Goal: Browse casually: Explore the website without a specific task or goal

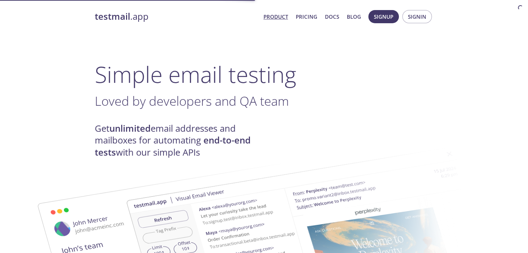
scroll to position [6, 0]
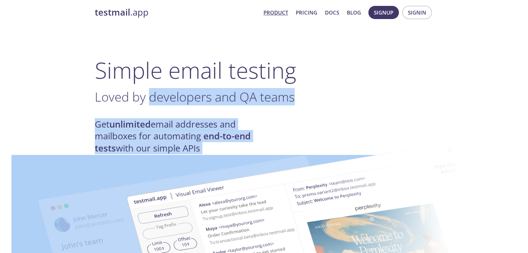
drag, startPoint x: 149, startPoint y: 99, endPoint x: 207, endPoint y: 155, distance: 80.7
click at [207, 155] on img at bounding box center [313, 250] width 375 height 235
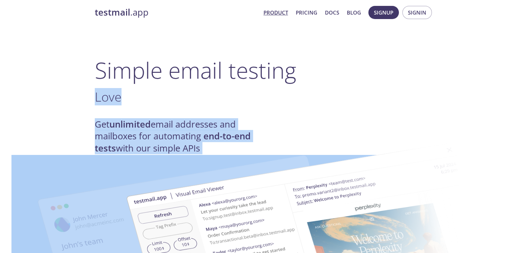
click at [240, 96] on h3 "Love ." at bounding box center [264, 97] width 339 height 16
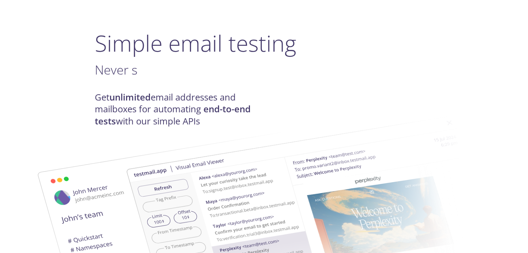
scroll to position [33, 0]
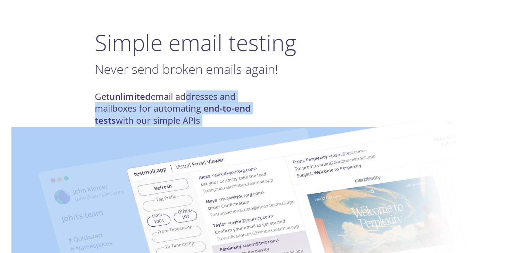
drag, startPoint x: 185, startPoint y: 92, endPoint x: 222, endPoint y: 120, distance: 46.0
click at [260, 102] on h4 "Get unlimited email addresses and mailboxes for automating end-to-end tests wit…" at bounding box center [179, 109] width 169 height 36
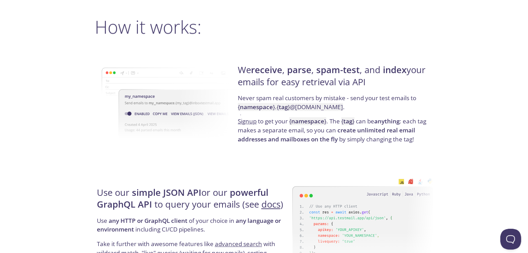
scroll to position [502, 0]
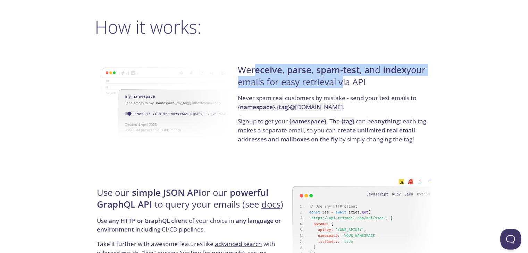
drag, startPoint x: 260, startPoint y: 67, endPoint x: 339, endPoint y: 85, distance: 81.2
click at [339, 85] on h4 "We receive , parse , spam-test , and index your emails for easy retrieval via A…" at bounding box center [334, 78] width 193 height 29
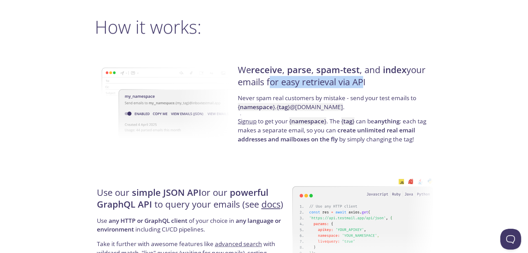
drag, startPoint x: 360, startPoint y: 80, endPoint x: 265, endPoint y: 89, distance: 94.5
click at [265, 89] on h4 "We receive , parse , spam-test , and index your emails for easy retrieval via A…" at bounding box center [334, 78] width 193 height 29
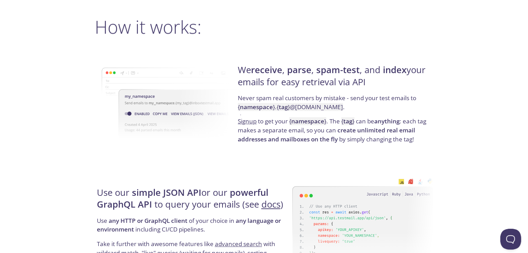
click at [278, 98] on p "Never spam real customers by mistake - send your test emails to { namespace } .…" at bounding box center [334, 105] width 193 height 23
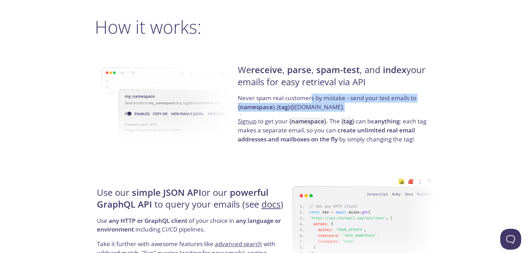
drag, startPoint x: 312, startPoint y: 94, endPoint x: 379, endPoint y: 111, distance: 68.7
click at [379, 111] on p "Never spam real customers by mistake - send your test emails to { namespace } .…" at bounding box center [334, 105] width 193 height 23
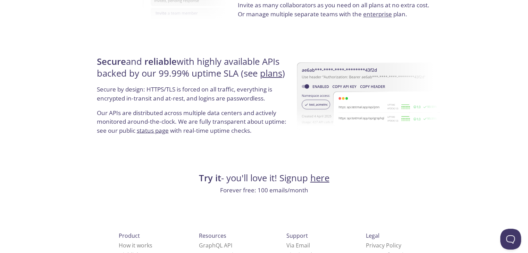
scroll to position [1334, 0]
